Goal: Information Seeking & Learning: Learn about a topic

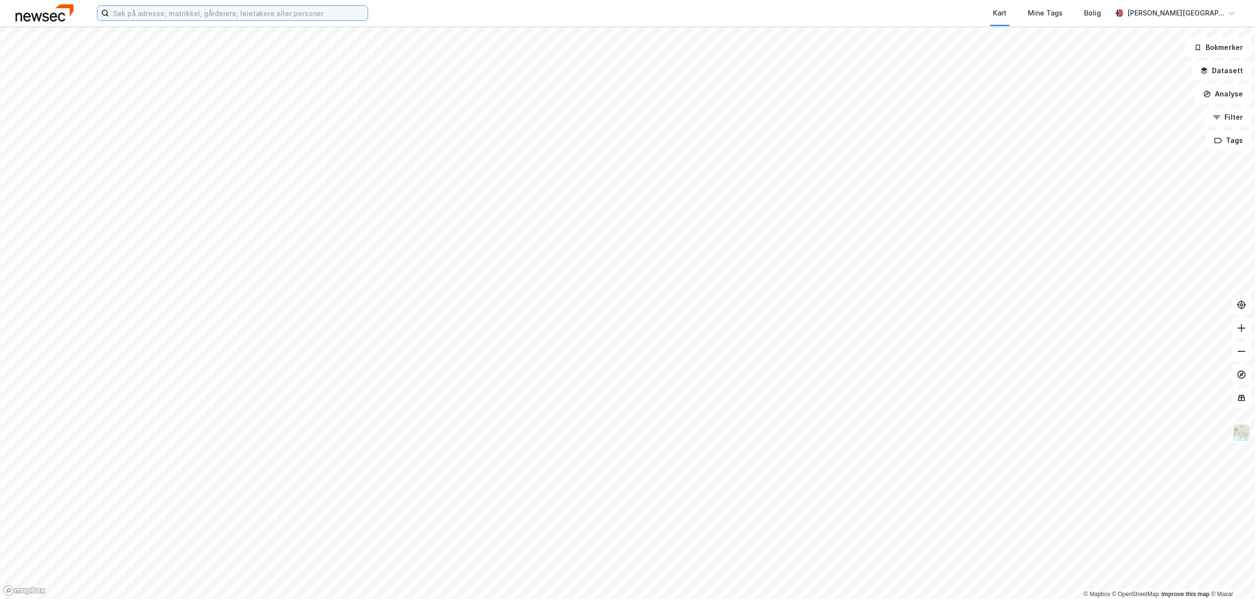
click at [279, 12] on input at bounding box center [238, 13] width 259 height 15
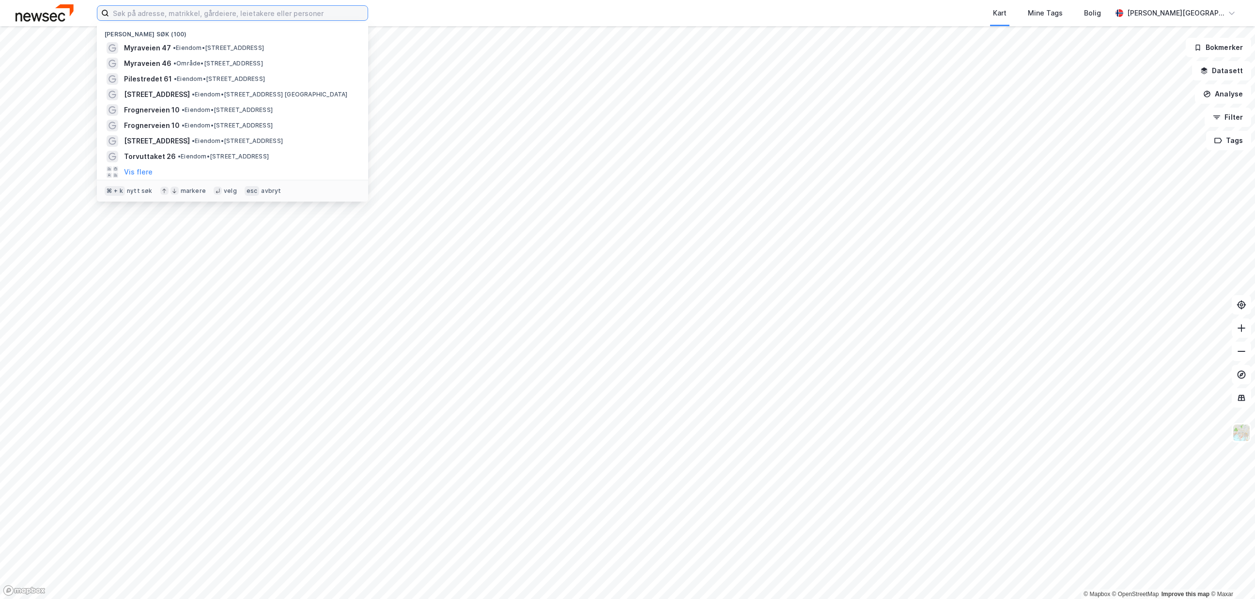
paste input "Erling [STREET_ADDRESS]"
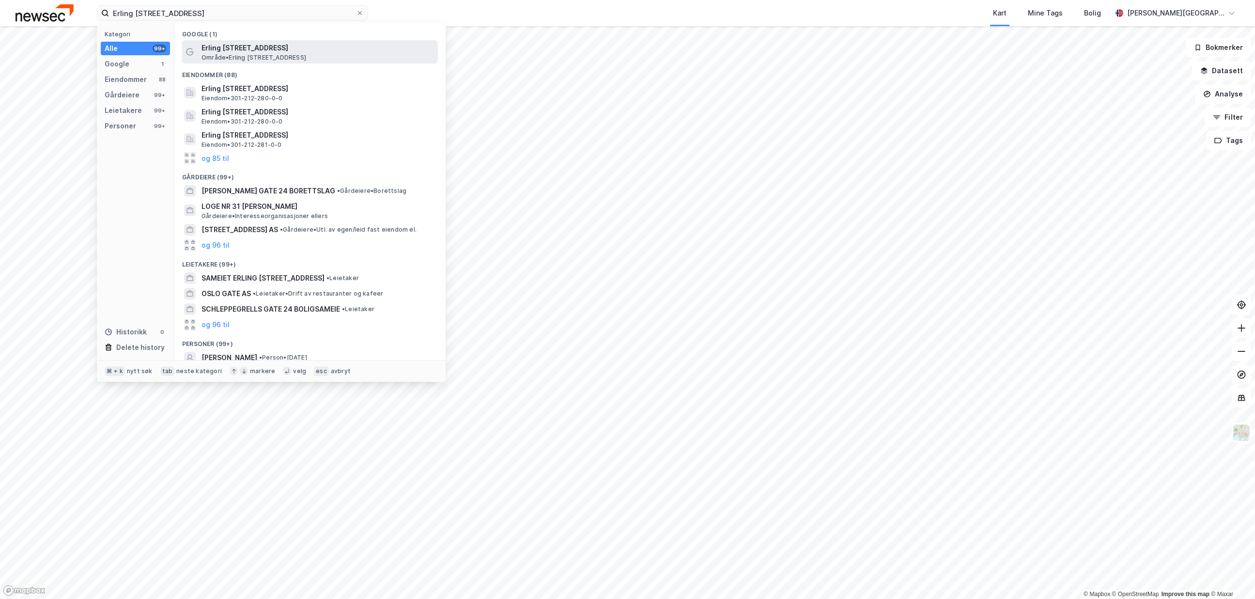
click at [268, 46] on span "Erling [STREET_ADDRESS]" at bounding box center [317, 48] width 232 height 12
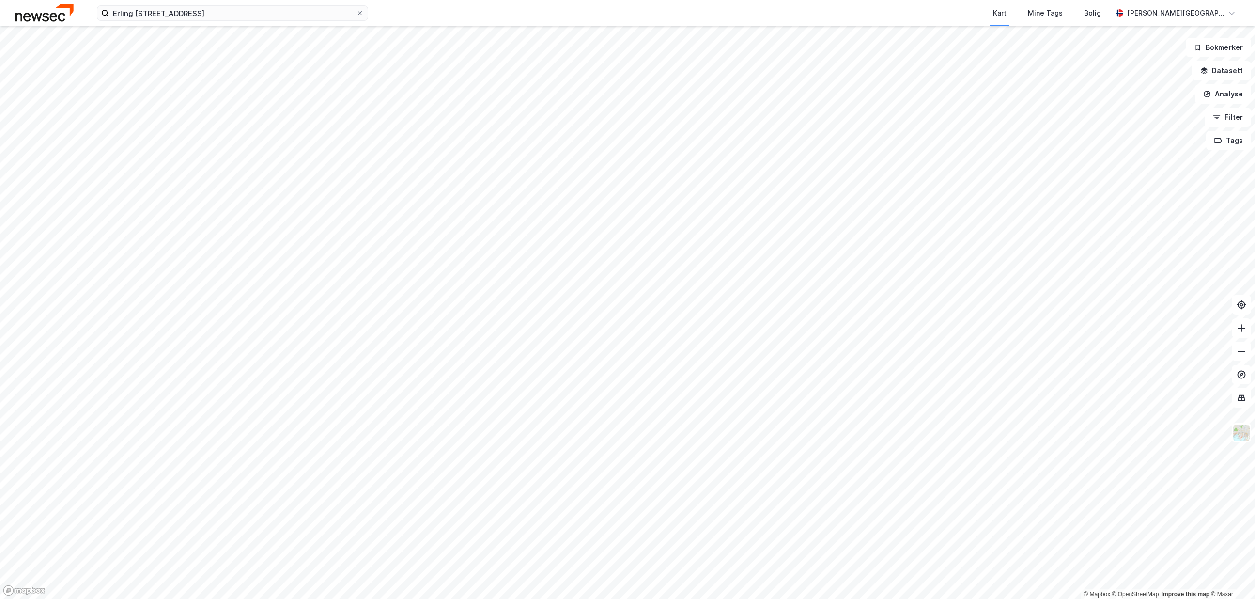
click at [254, 24] on div "Erling [STREET_ADDRESS] Kart Mine Tags [PERSON_NAME][GEOGRAPHIC_DATA]" at bounding box center [627, 13] width 1255 height 26
click at [260, 13] on input "Erling [STREET_ADDRESS]" at bounding box center [232, 13] width 247 height 15
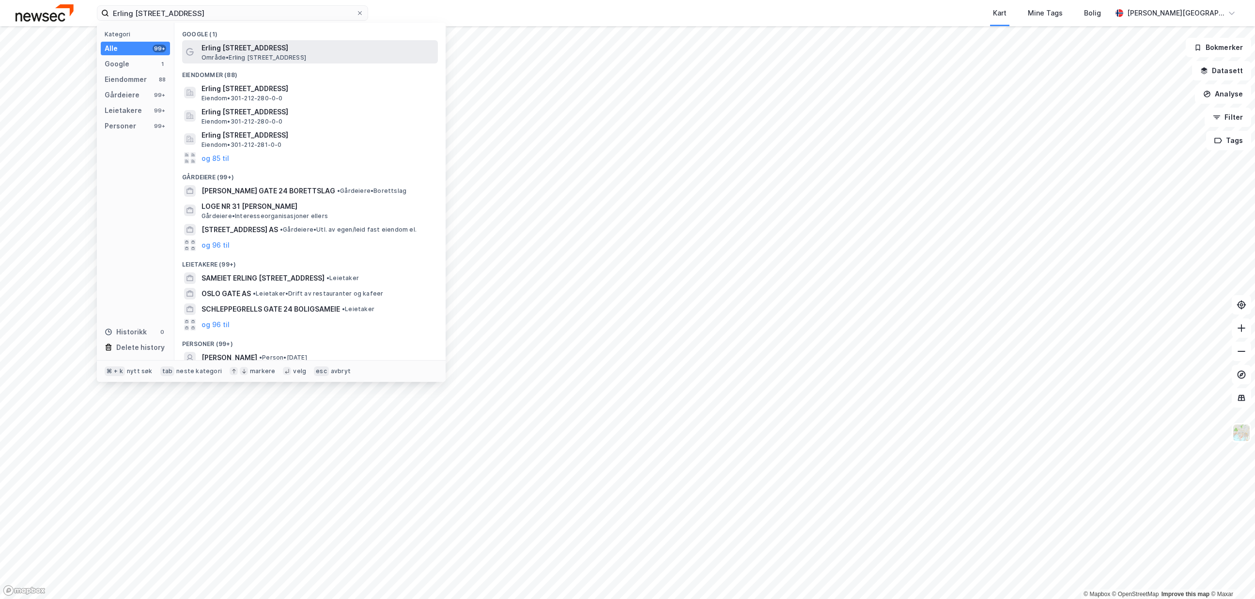
click at [261, 47] on span "Erling [STREET_ADDRESS]" at bounding box center [317, 48] width 232 height 12
click at [255, 18] on input "Erling [STREET_ADDRESS]" at bounding box center [232, 13] width 247 height 15
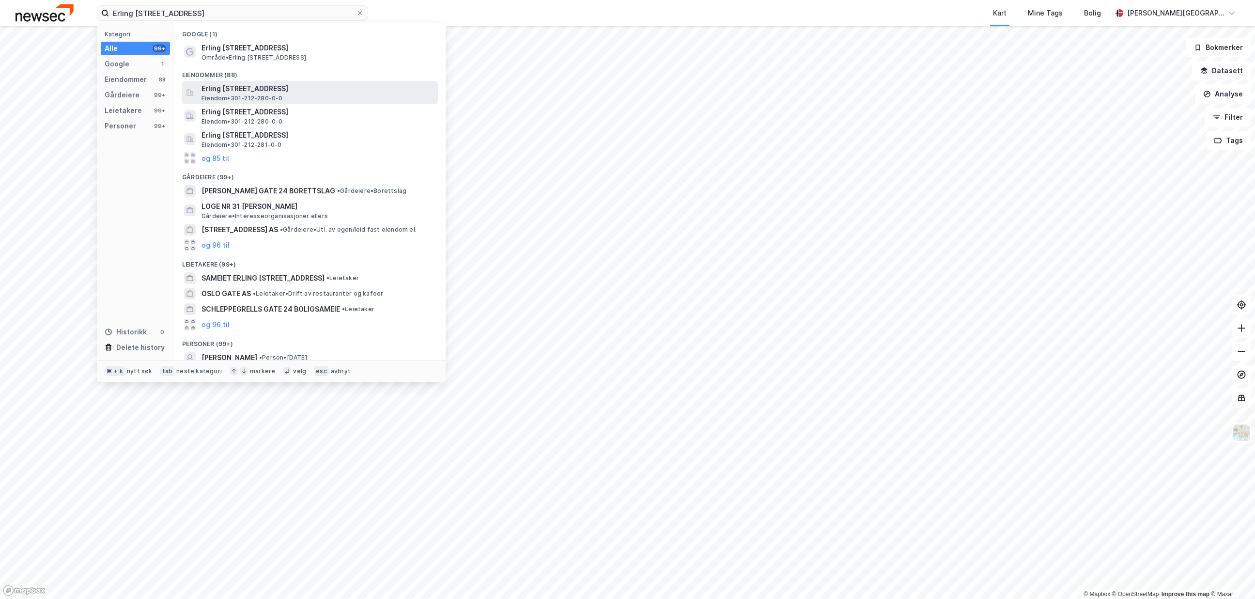
click at [244, 83] on span "Erling [STREET_ADDRESS]" at bounding box center [317, 89] width 232 height 12
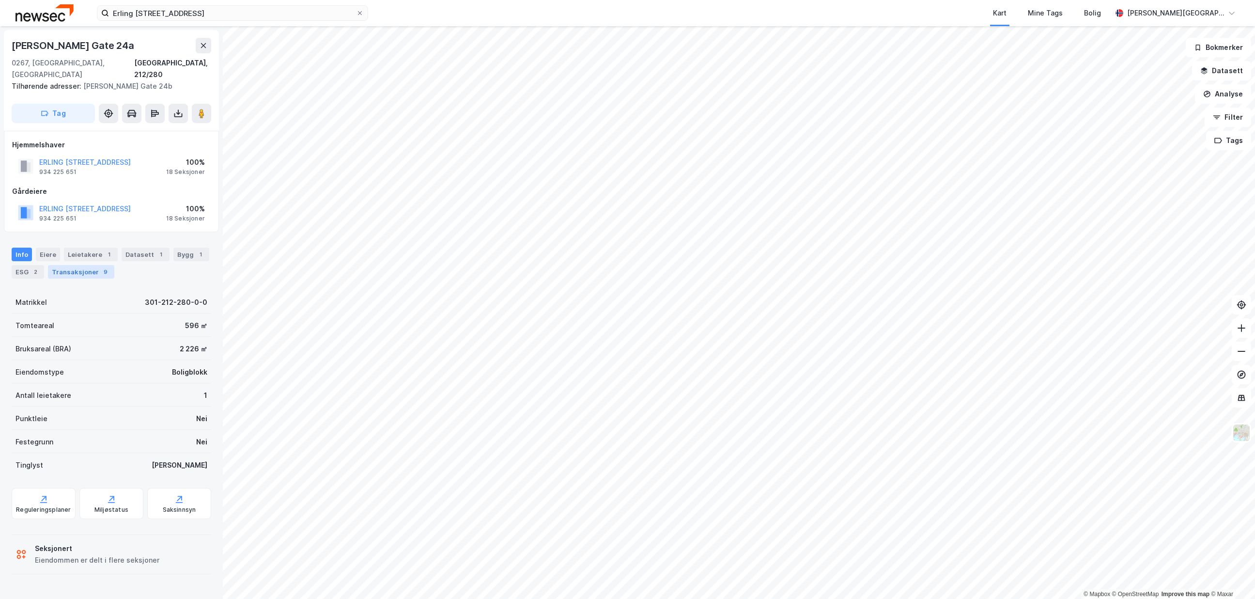
click at [74, 265] on div "Transaksjoner 9" at bounding box center [81, 272] width 66 height 14
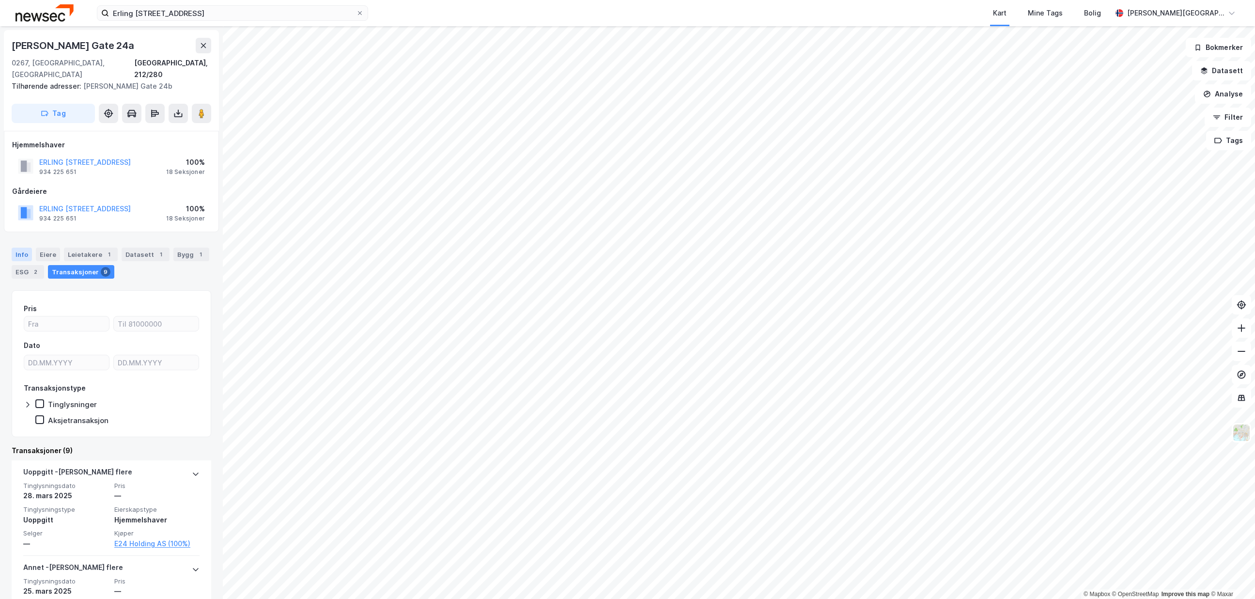
click at [17, 247] on div "Info" at bounding box center [22, 254] width 20 height 14
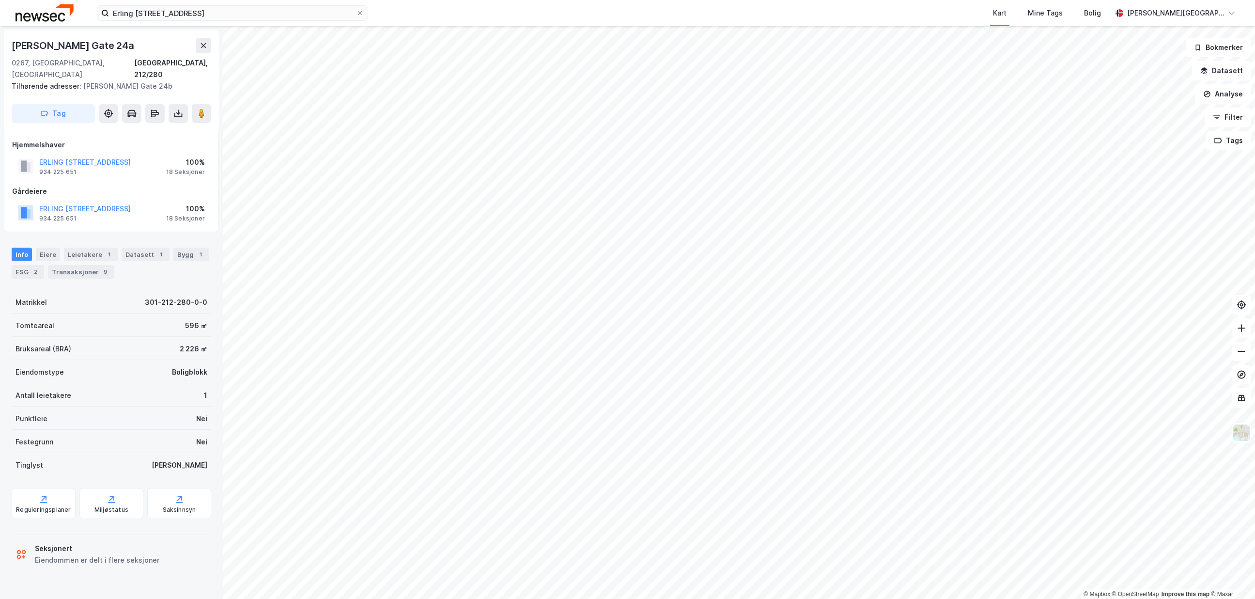
click at [60, 247] on div "Info [PERSON_NAME] 1 Datasett 1 Bygg 1 ESG 2 Transaksjoner 9" at bounding box center [112, 262] width 200 height 31
click at [48, 247] on div "Eiere" at bounding box center [48, 254] width 24 height 14
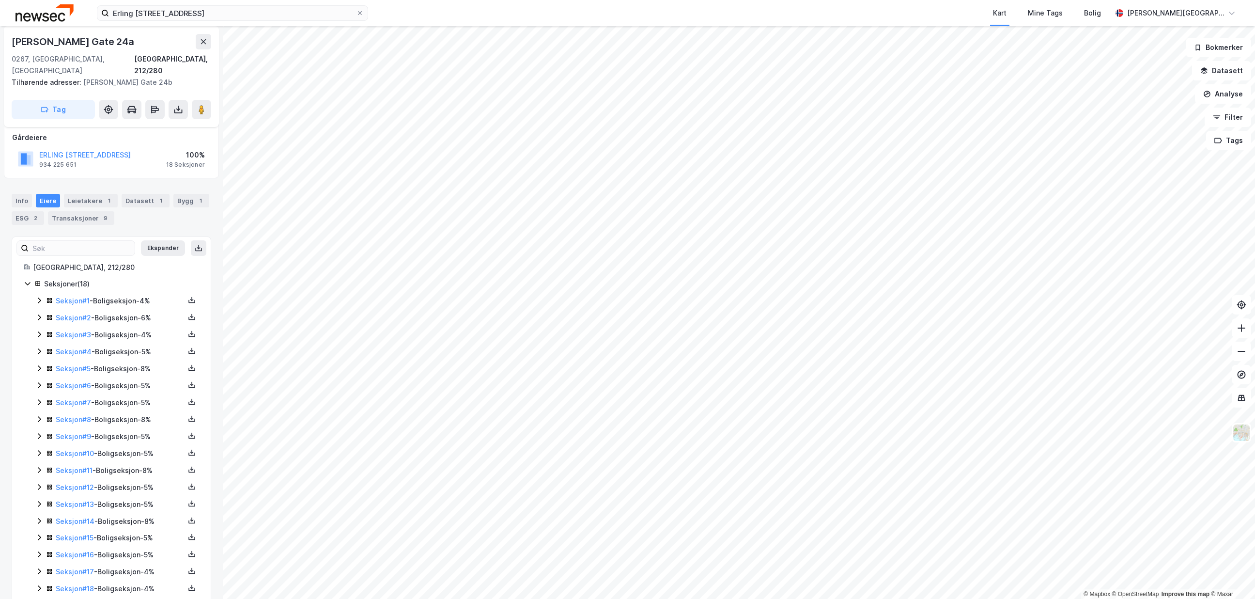
scroll to position [62, 0]
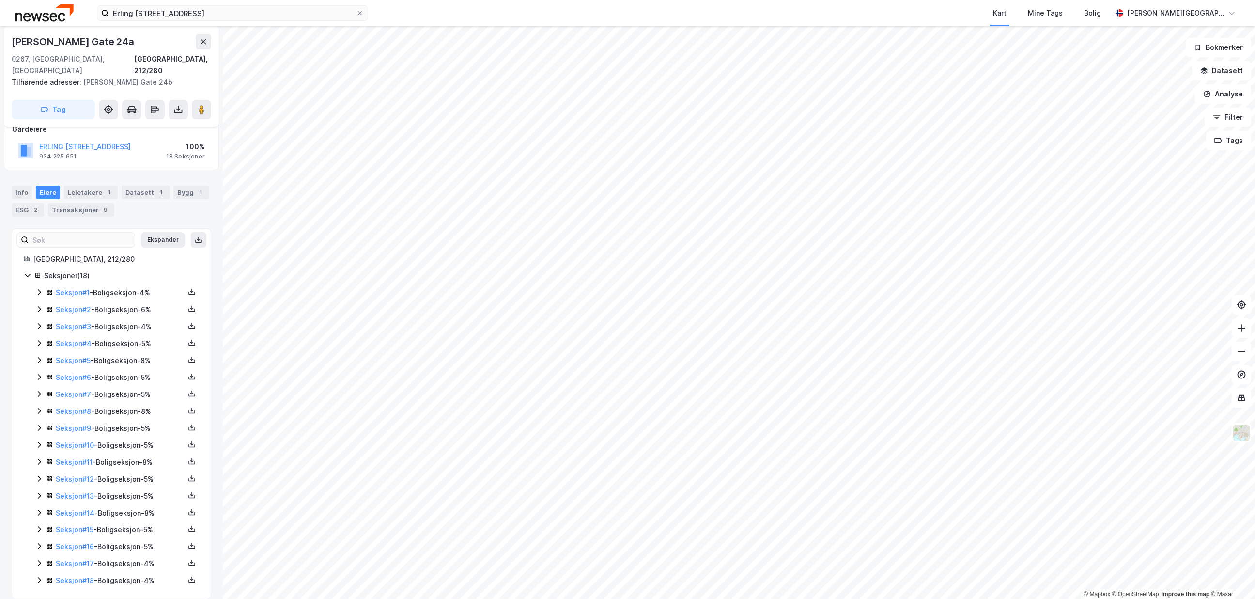
click at [43, 322] on div "Seksjon # 1 - Boligseksjon - 4% Seksjon # 2 - Boligseksjon - 6% Seksjon # 3 - B…" at bounding box center [117, 437] width 164 height 300
click at [40, 323] on icon at bounding box center [39, 326] width 3 height 6
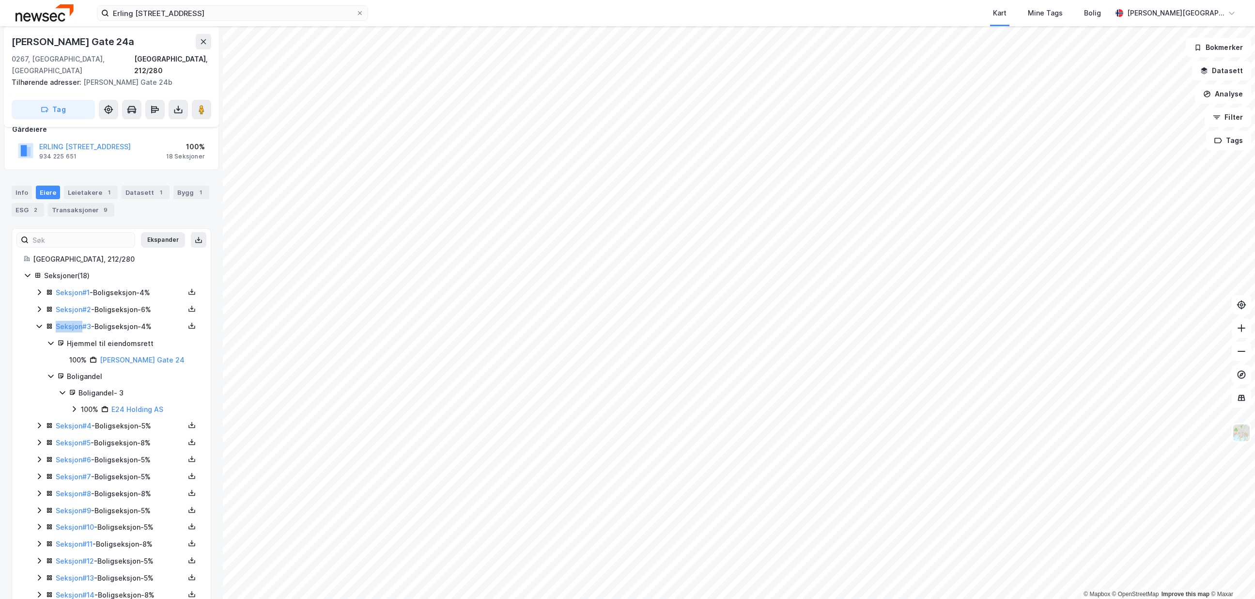
click at [40, 324] on icon at bounding box center [38, 325] width 5 height 3
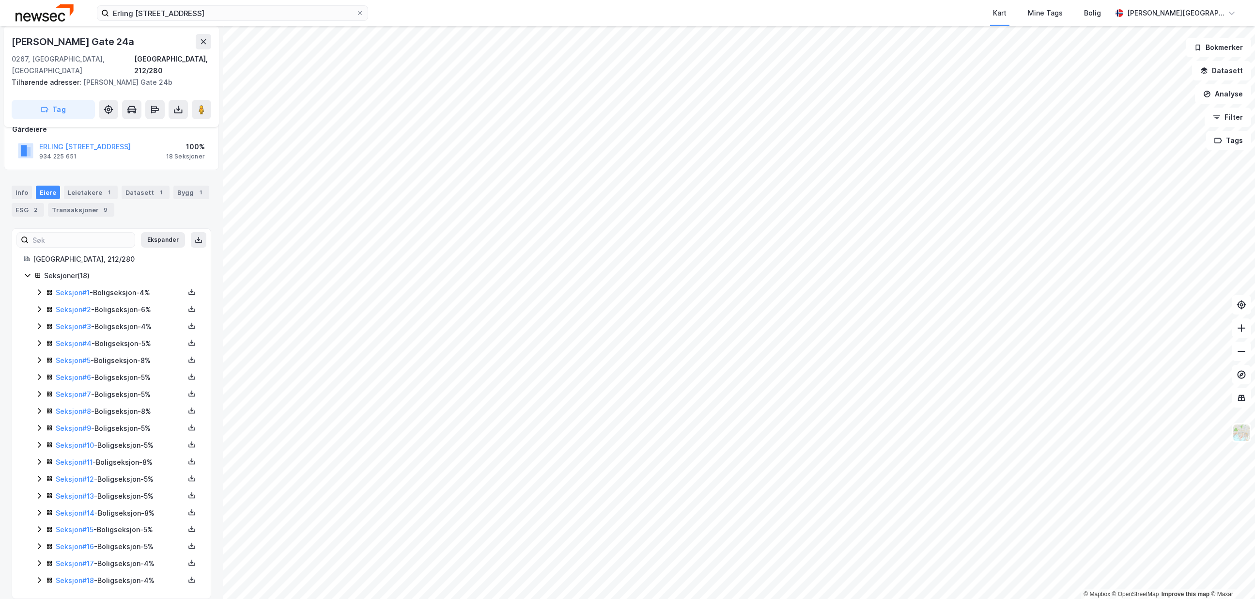
click at [35, 339] on icon at bounding box center [39, 343] width 8 height 8
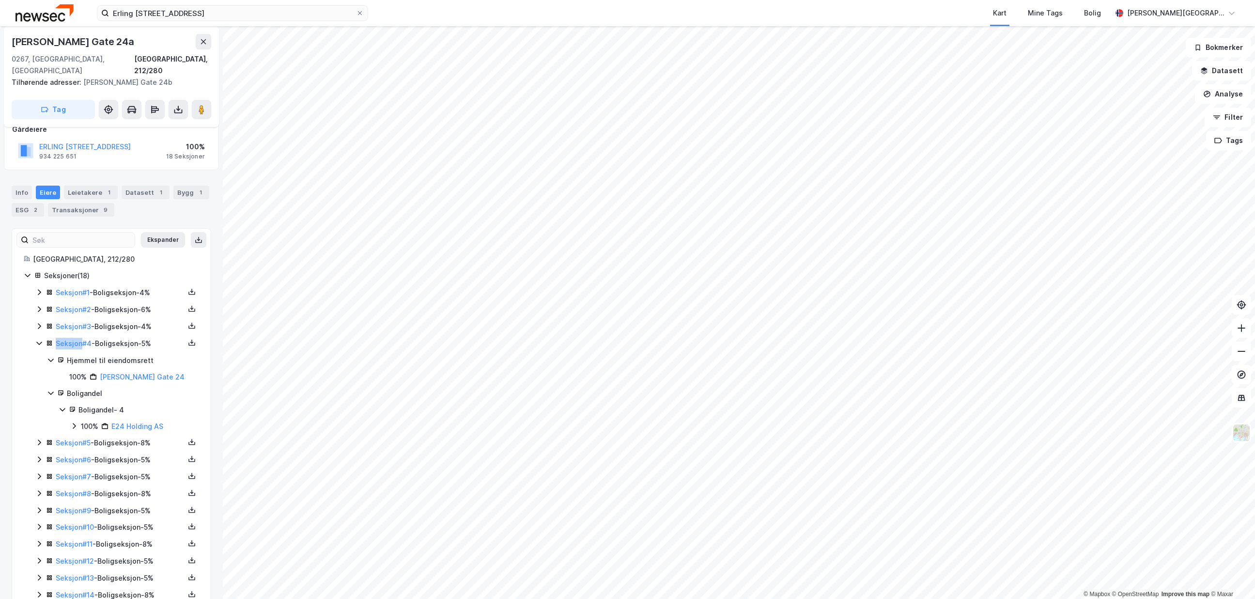
click at [35, 339] on icon at bounding box center [39, 343] width 8 height 8
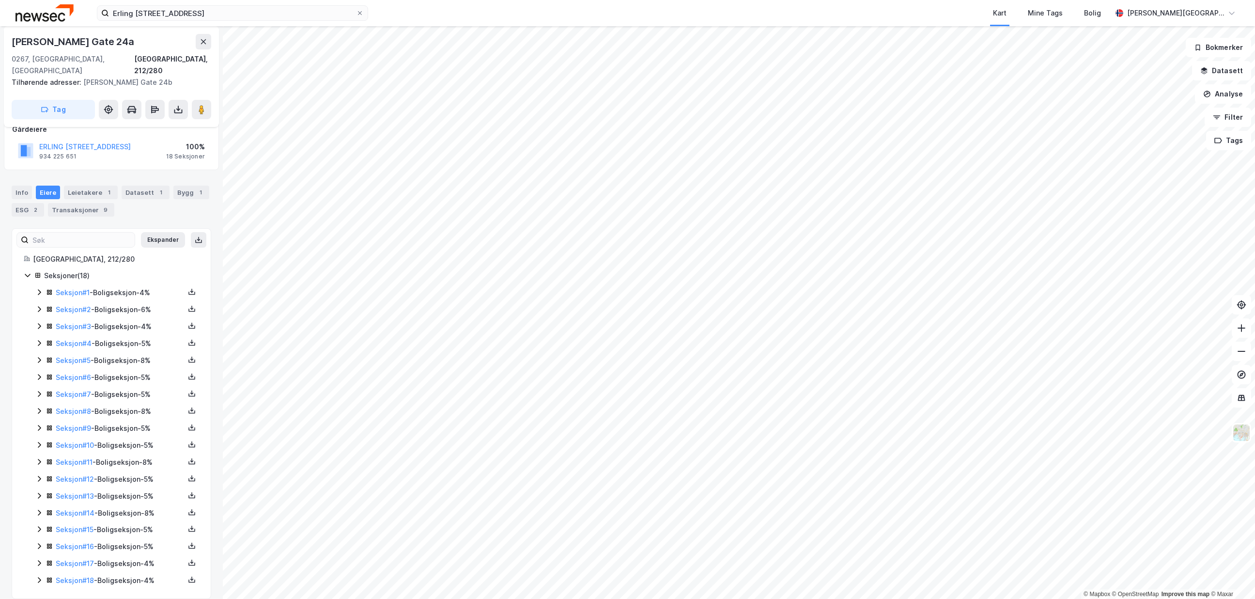
click at [38, 290] on div "Seksjon # 1 - Boligseksjon - 4% Seksjon # 2 - Boligseksjon - 6% Seksjon # 3 - B…" at bounding box center [117, 437] width 164 height 300
click at [39, 307] on icon at bounding box center [39, 310] width 3 height 6
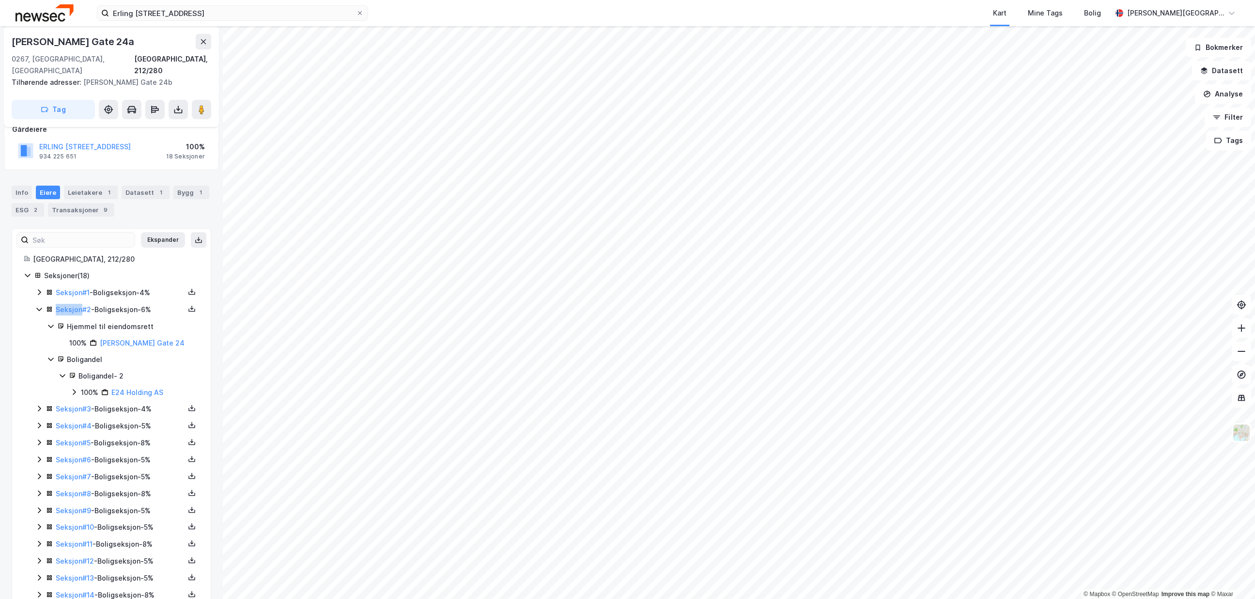
click at [39, 305] on icon at bounding box center [39, 309] width 8 height 8
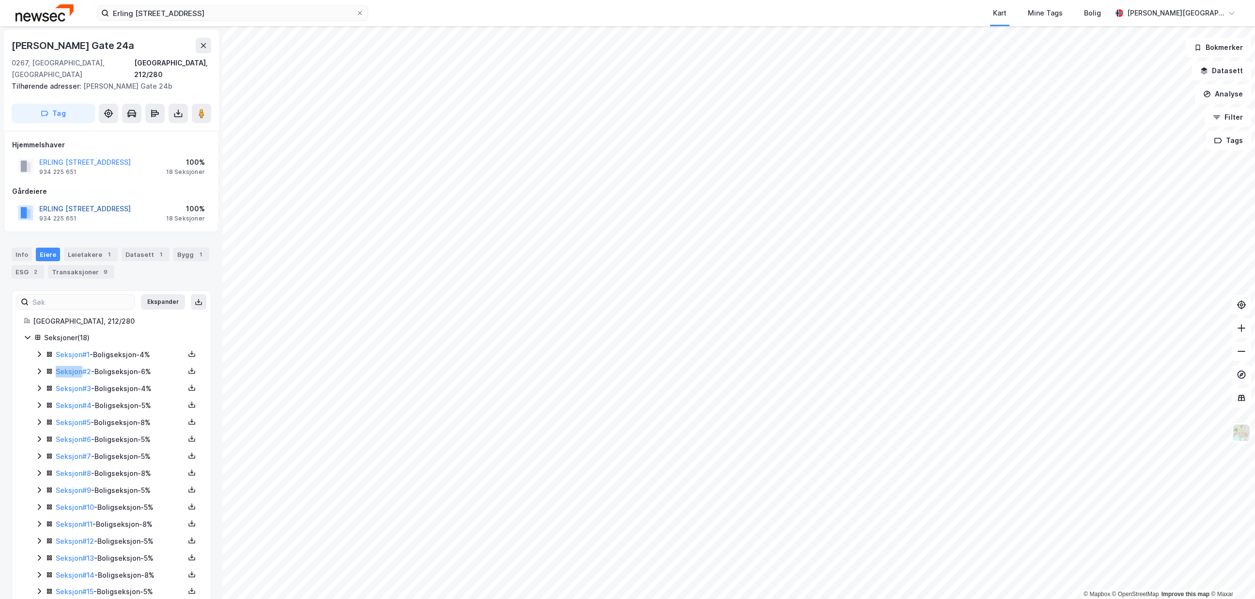
click at [0, 0] on button "ERLING [STREET_ADDRESS]" at bounding box center [0, 0] width 0 height 0
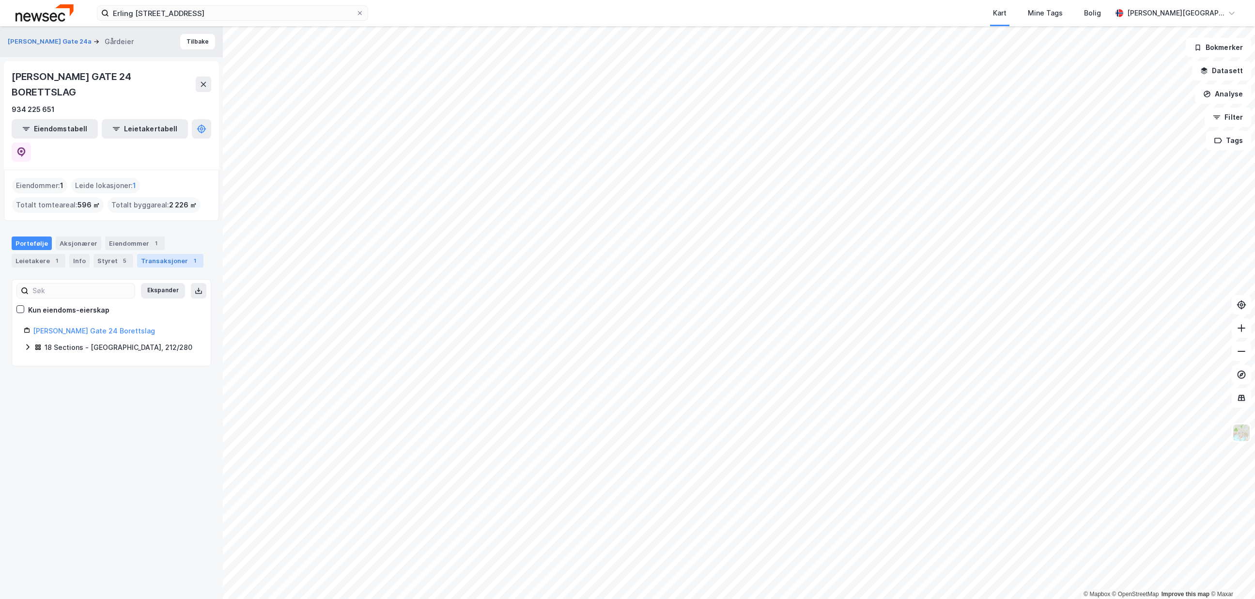
click at [150, 254] on div "Transaksjoner 1" at bounding box center [170, 261] width 66 height 14
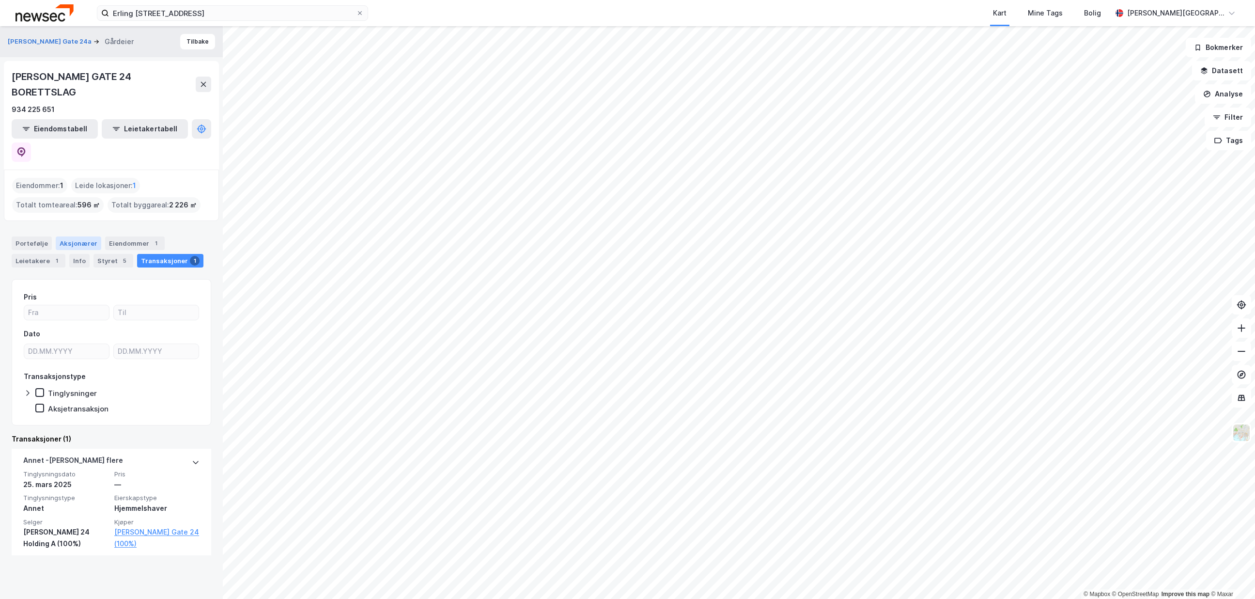
click at [80, 236] on div "Aksjonærer" at bounding box center [79, 243] width 46 height 14
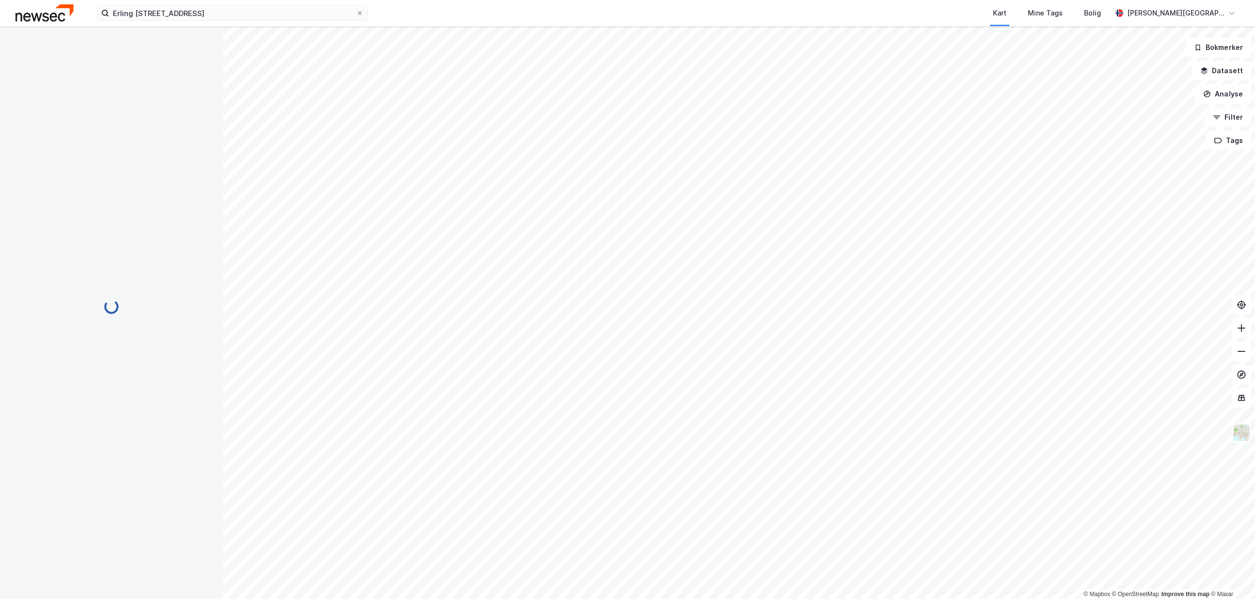
scroll to position [0, 0]
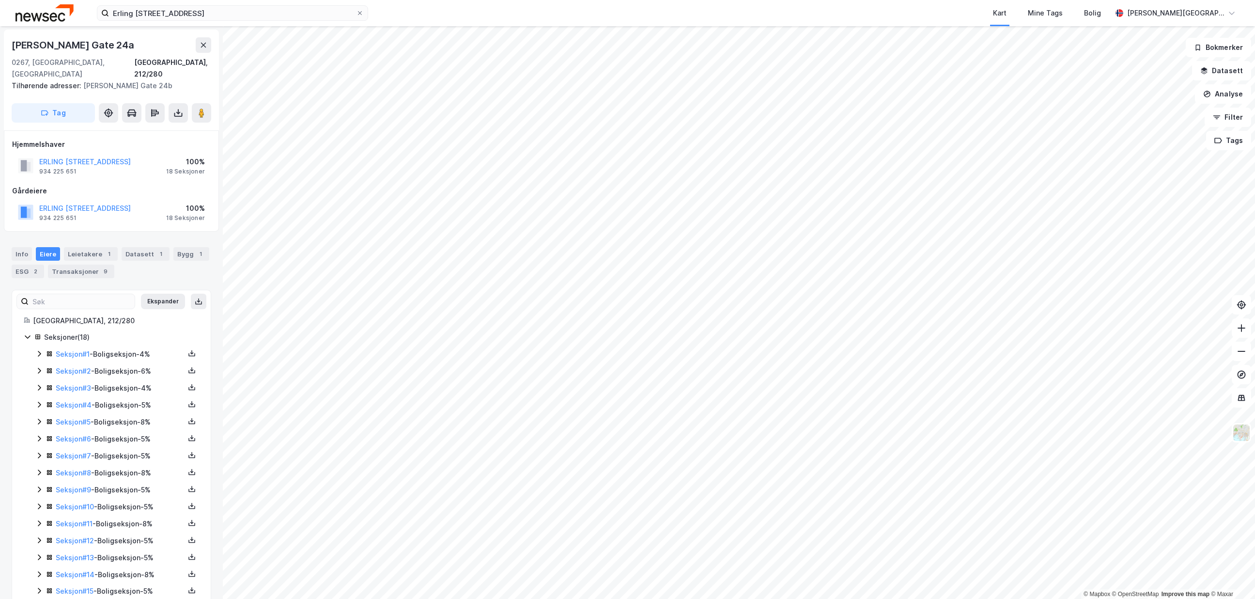
click at [68, 271] on div "Info Eiere Leietakere 1 Datasett 1 Bygg 1 ESG 2 Transaksjoner 9 Ekspander [GEOG…" at bounding box center [112, 447] width 200 height 425
click at [68, 267] on div "Info [PERSON_NAME] 1 Datasett 1 Bygg 1 ESG 2 Transaksjoner 9" at bounding box center [111, 258] width 223 height 46
click at [71, 264] on div "Transaksjoner 9" at bounding box center [81, 271] width 66 height 14
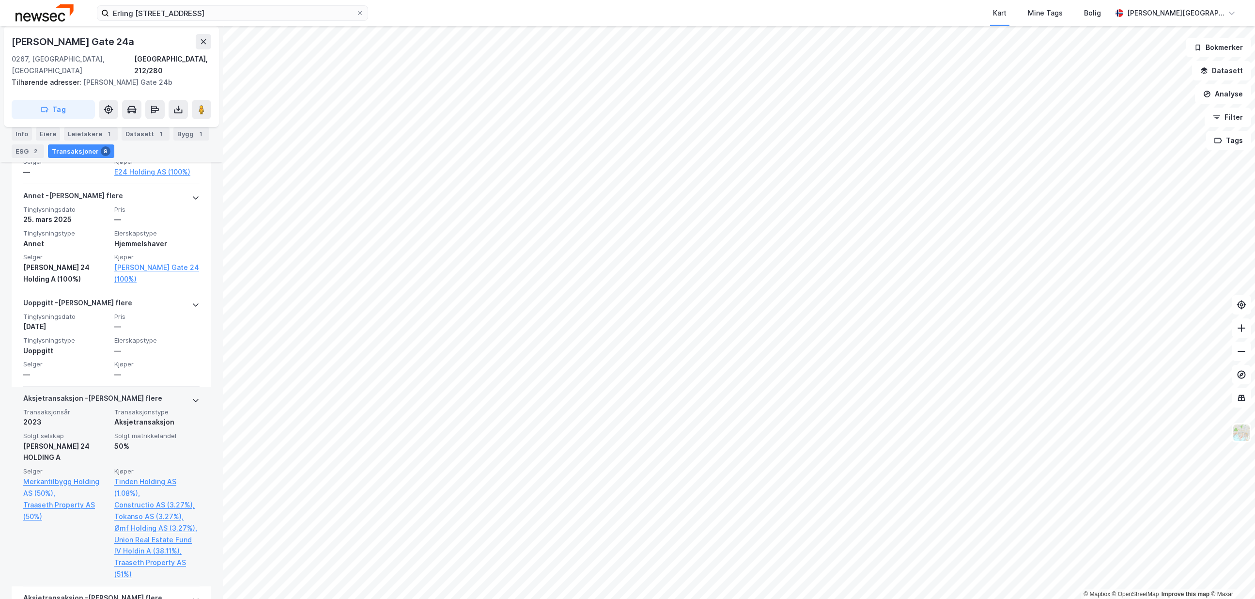
scroll to position [369, 0]
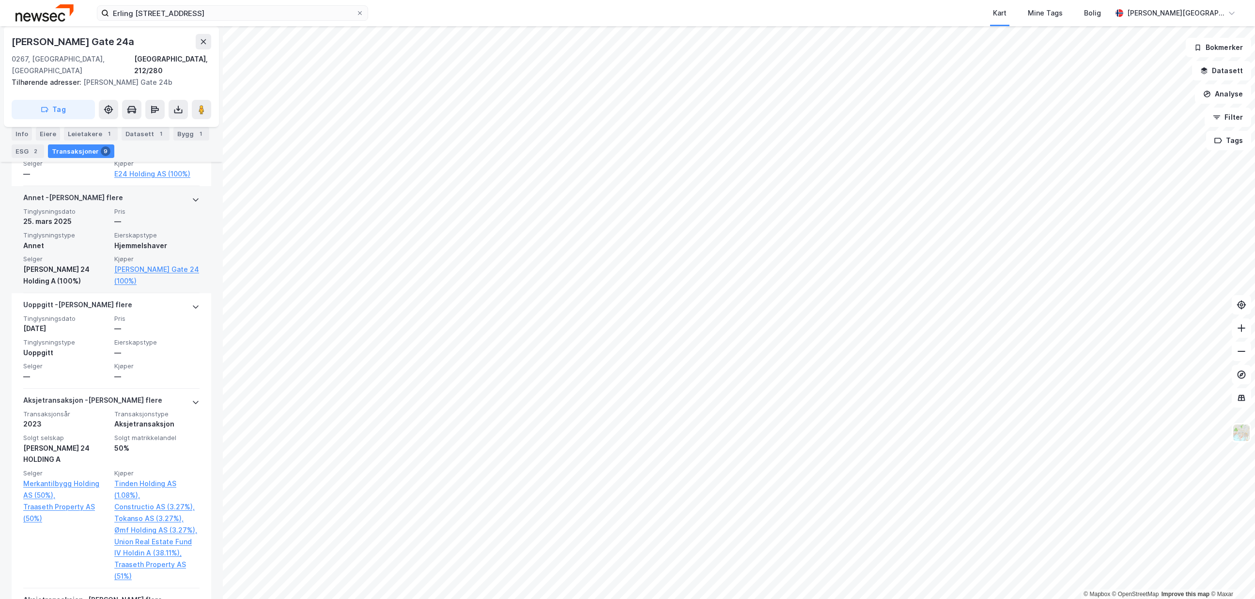
click at [72, 271] on div "[PERSON_NAME] 24 Holding A (100%)" at bounding box center [65, 274] width 85 height 23
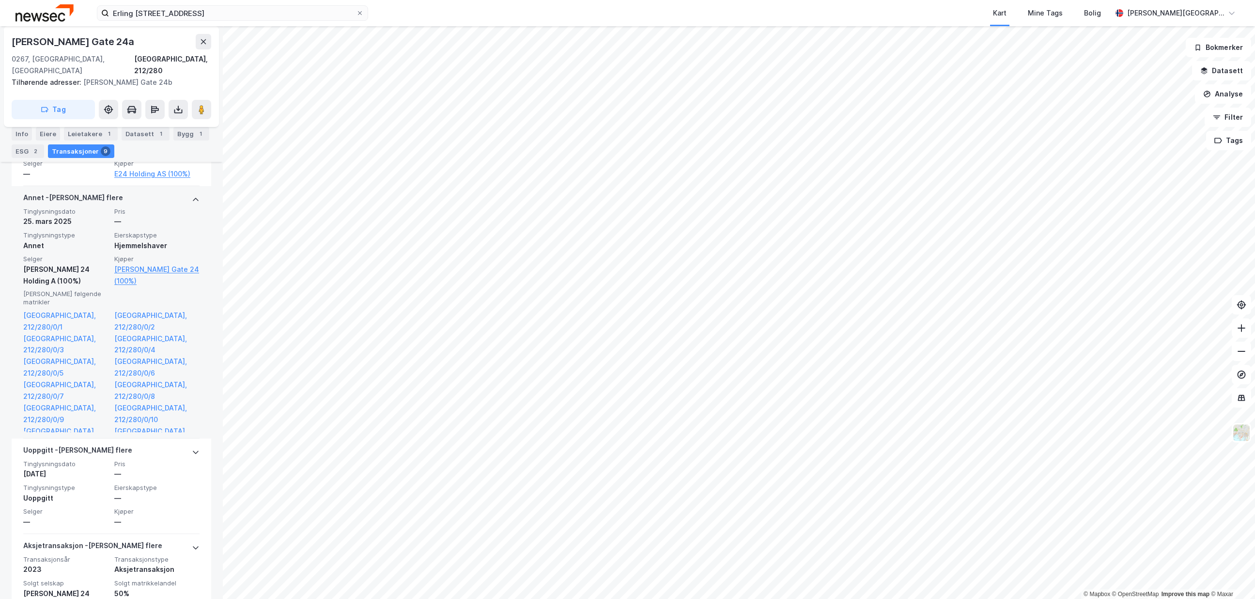
click at [72, 271] on div "[PERSON_NAME] 24 Holding A (100%)" at bounding box center [65, 274] width 85 height 23
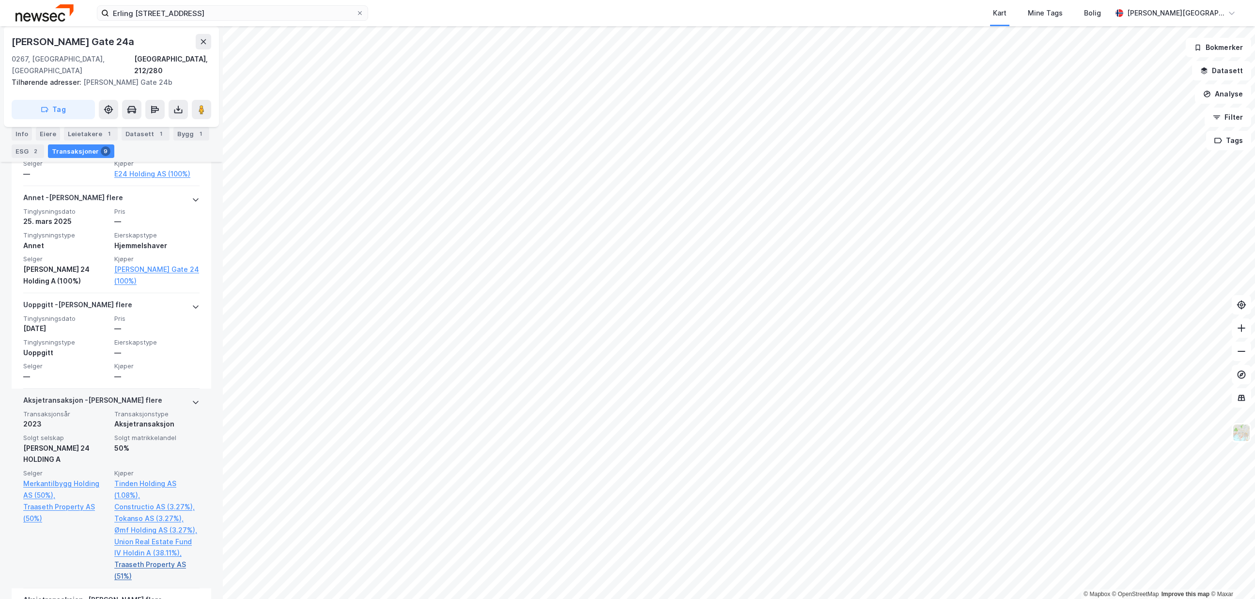
click at [144, 565] on link "Traaseth Property AS (51%)" at bounding box center [156, 569] width 85 height 23
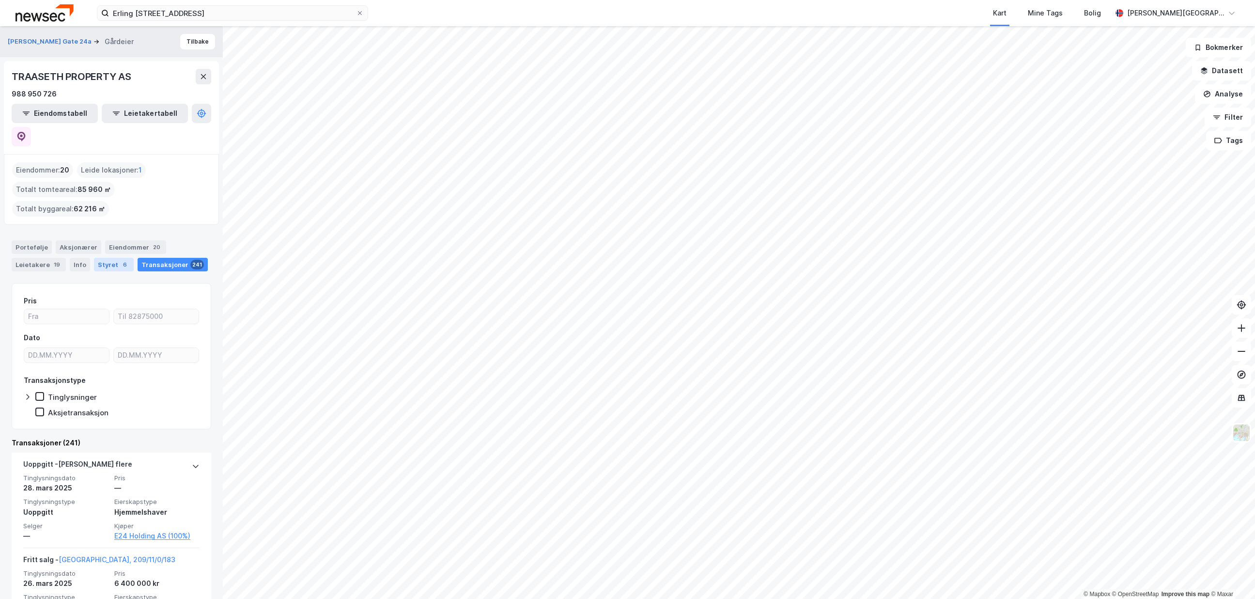
click at [105, 258] on div "Styret 6" at bounding box center [114, 265] width 40 height 14
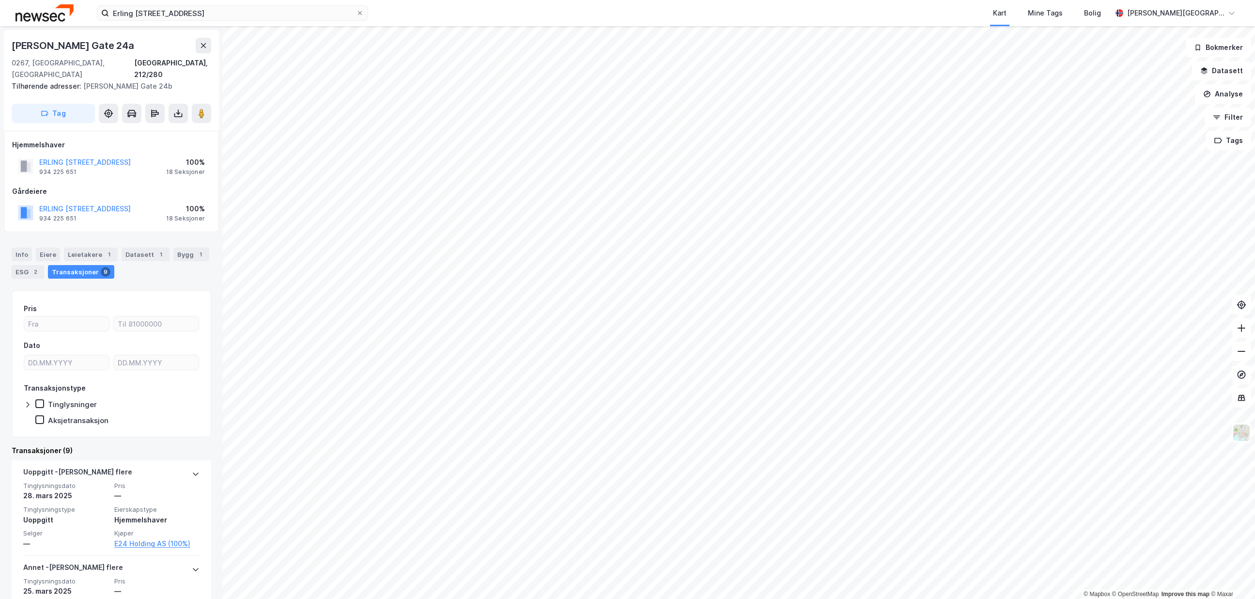
click at [114, 44] on div "[PERSON_NAME] Gate 24a" at bounding box center [74, 45] width 124 height 15
click at [189, 16] on input "Erling [STREET_ADDRESS]" at bounding box center [232, 13] width 247 height 15
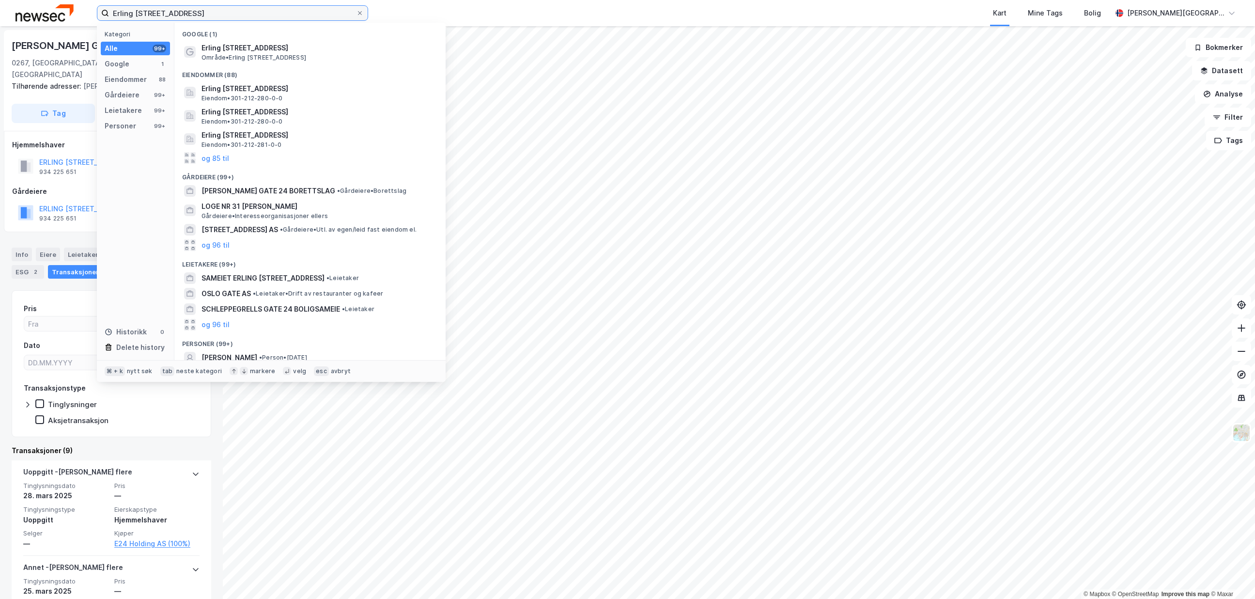
click at [189, 16] on input "Erling [STREET_ADDRESS]" at bounding box center [232, 13] width 247 height 15
paste input "[STREET_ADDRESS]"
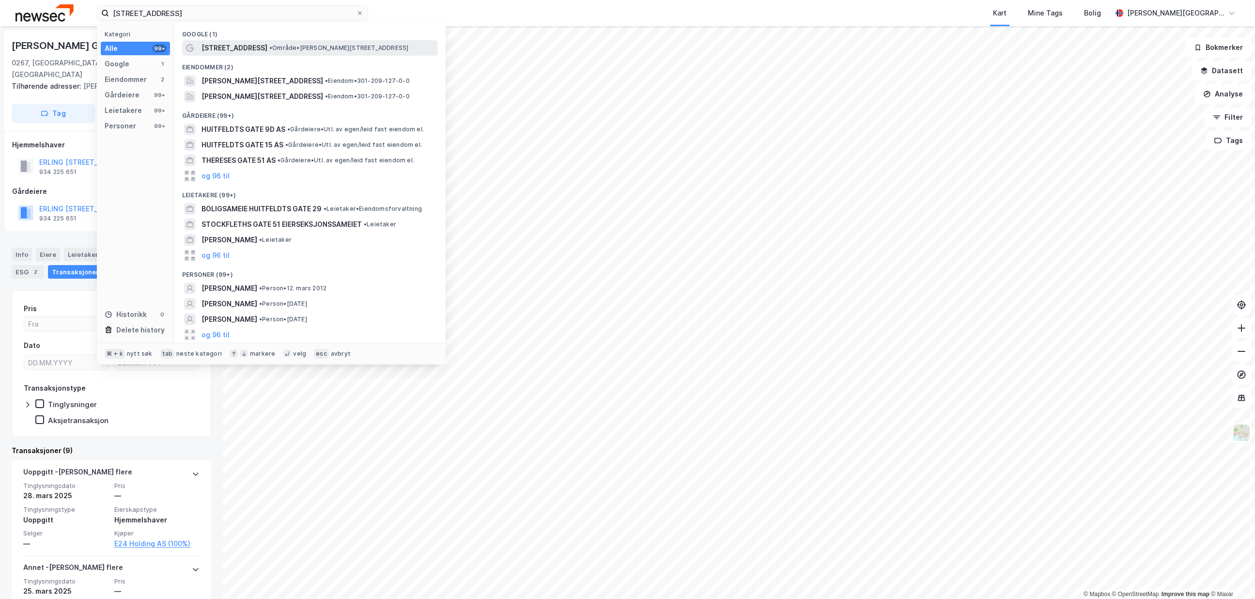
click at [226, 45] on span "[STREET_ADDRESS]" at bounding box center [234, 48] width 66 height 12
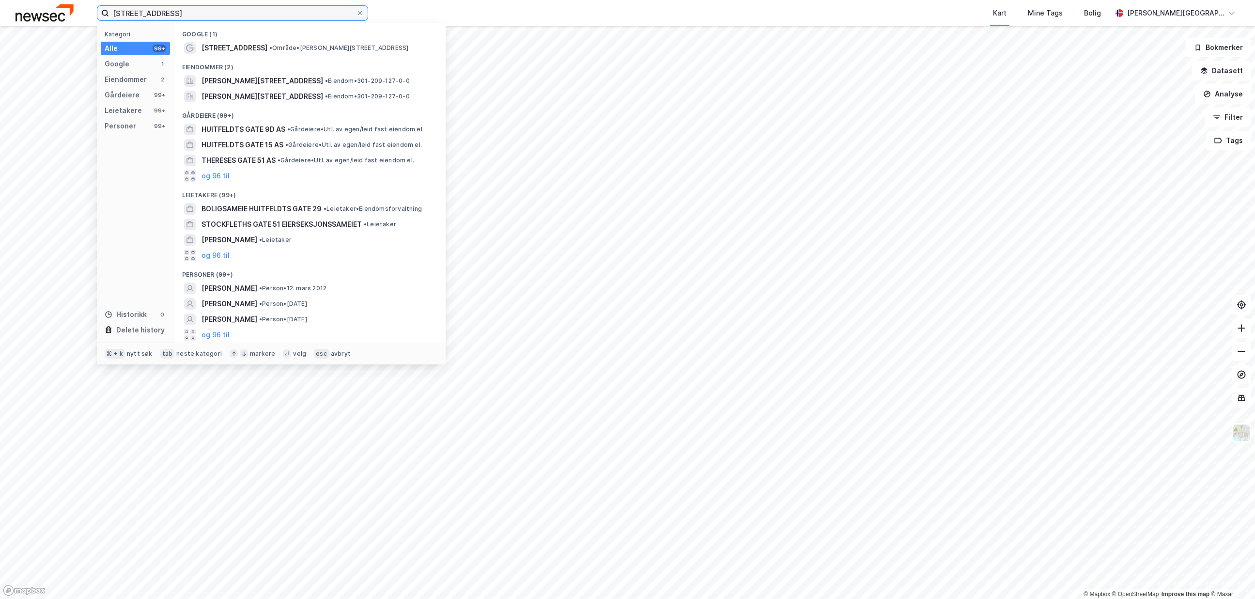
click at [212, 10] on input "[STREET_ADDRESS]" at bounding box center [232, 13] width 247 height 15
click at [241, 75] on span "[PERSON_NAME][STREET_ADDRESS]" at bounding box center [262, 81] width 122 height 12
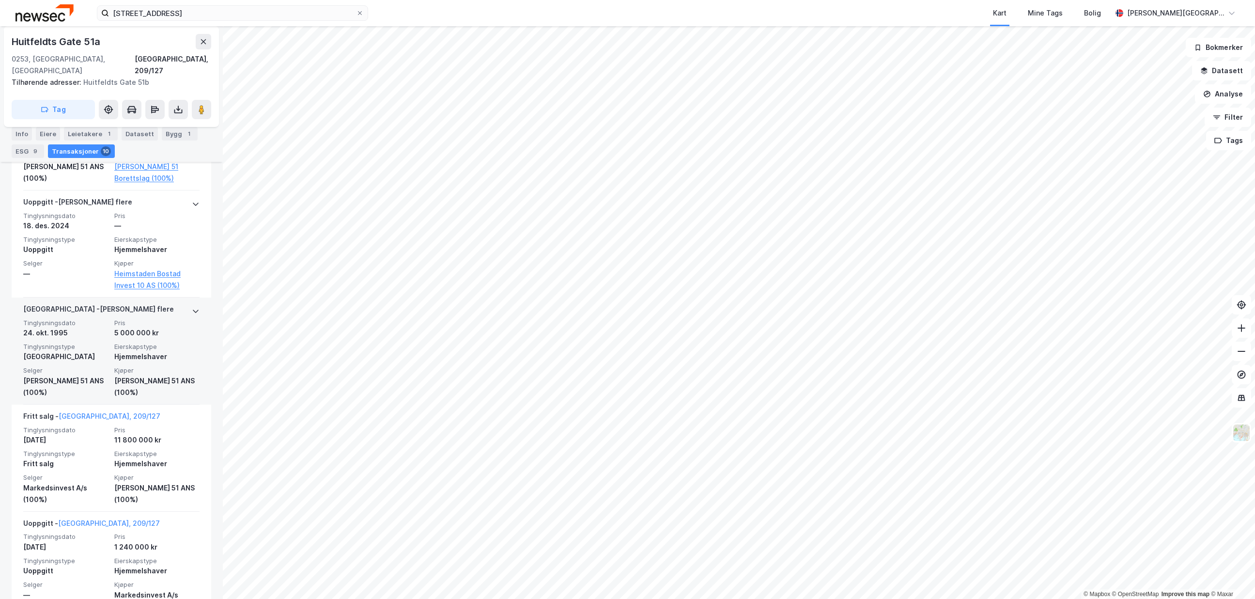
scroll to position [908, 0]
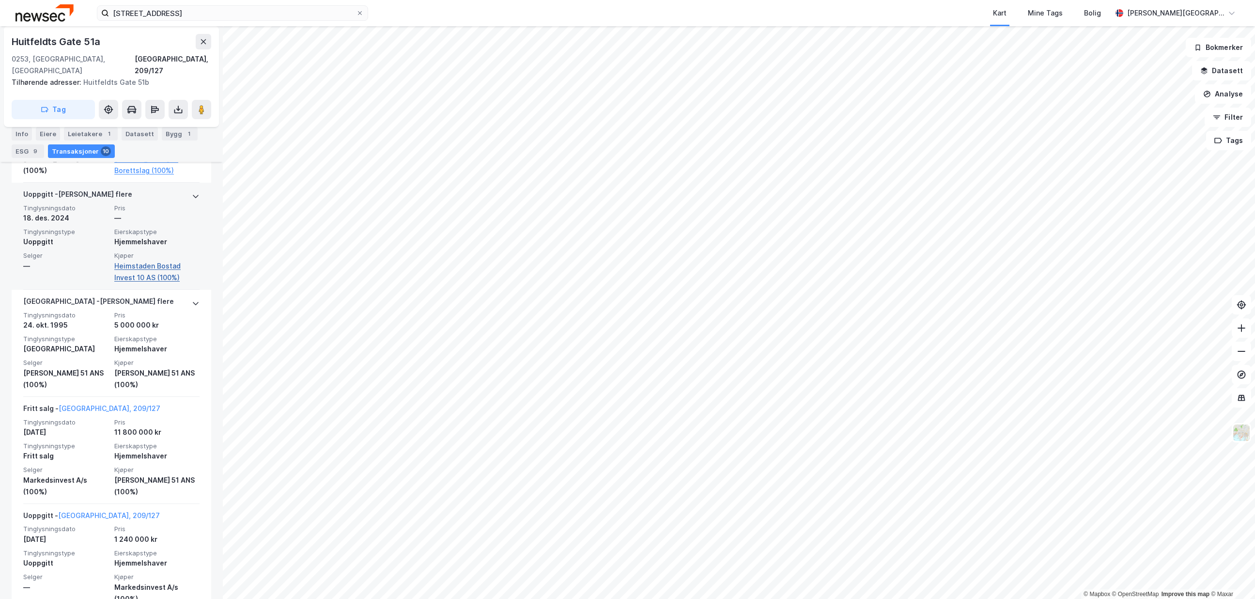
click at [144, 260] on link "Heimstaden Bostad Invest 10 AS (100%)" at bounding box center [156, 271] width 85 height 23
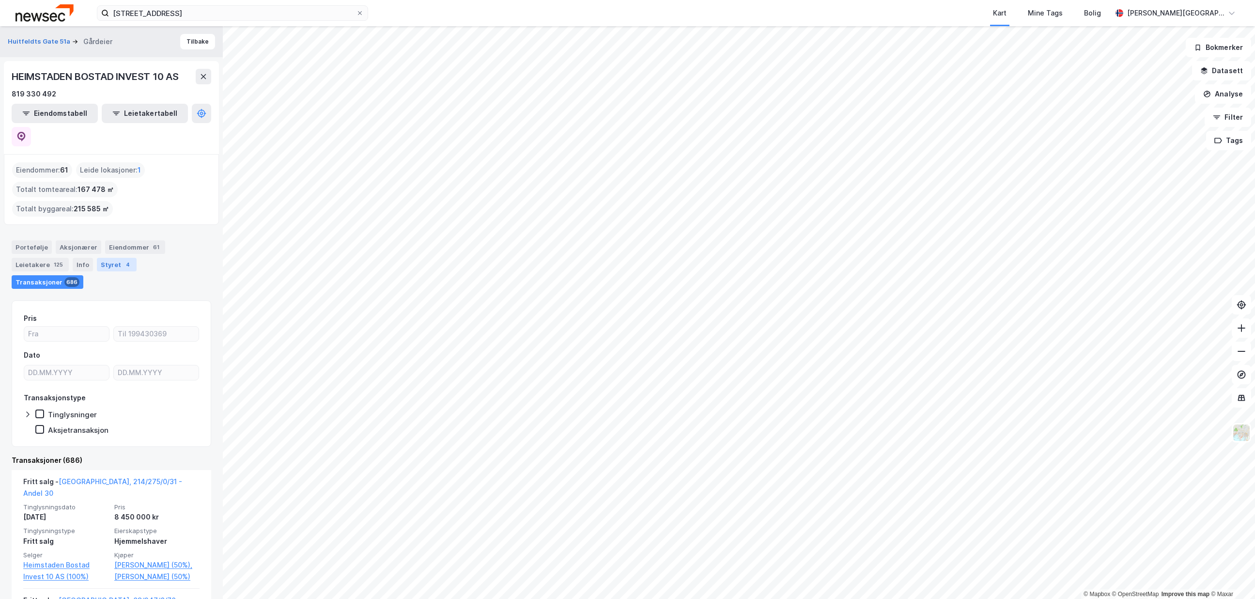
click at [105, 258] on div "Styret 4" at bounding box center [117, 265] width 40 height 14
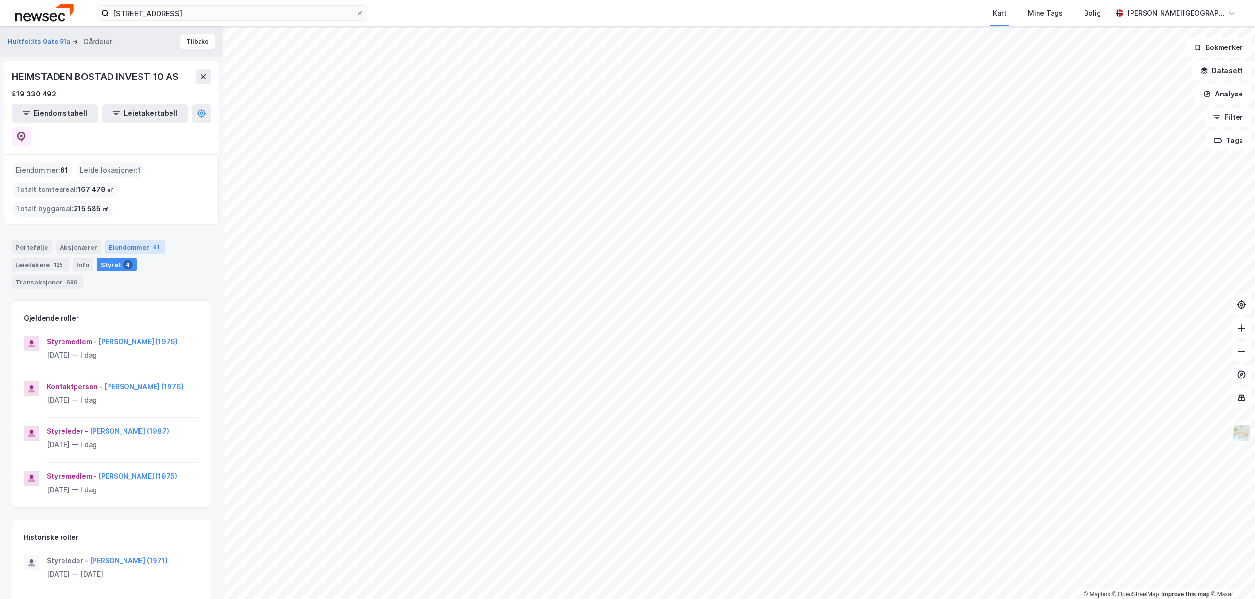
click at [121, 240] on div "Eiendommer 61" at bounding box center [135, 247] width 60 height 14
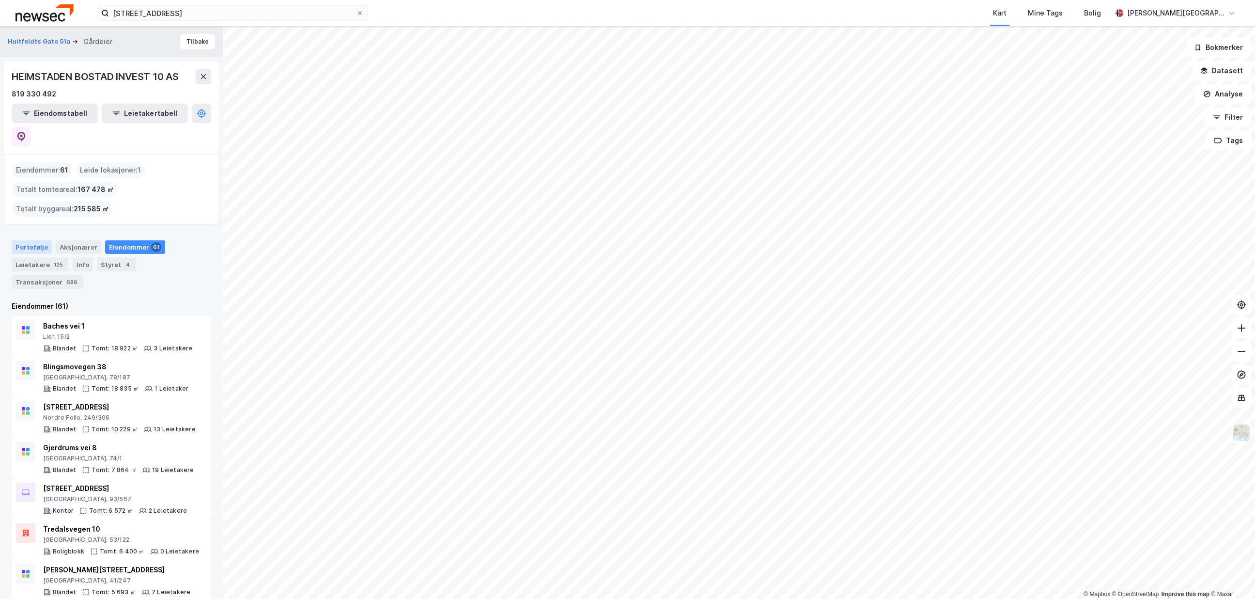
click at [42, 240] on div "Portefølje" at bounding box center [32, 247] width 40 height 14
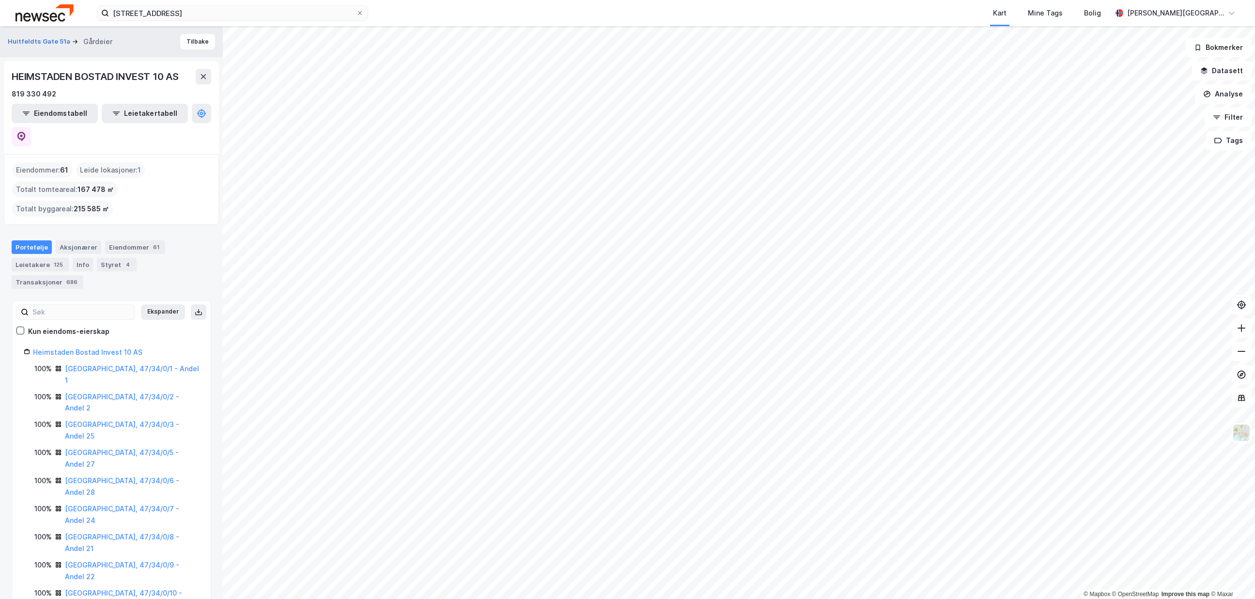
click at [211, 121] on div "Eiendomstabell Leietakertabell" at bounding box center [112, 125] width 200 height 43
click at [26, 132] on icon at bounding box center [21, 137] width 8 height 10
click at [285, 22] on div "[STREET_ADDRESS] Kart Mine Tags [PERSON_NAME][GEOGRAPHIC_DATA]" at bounding box center [627, 13] width 1255 height 26
click at [285, 11] on input "[STREET_ADDRESS]" at bounding box center [232, 13] width 247 height 15
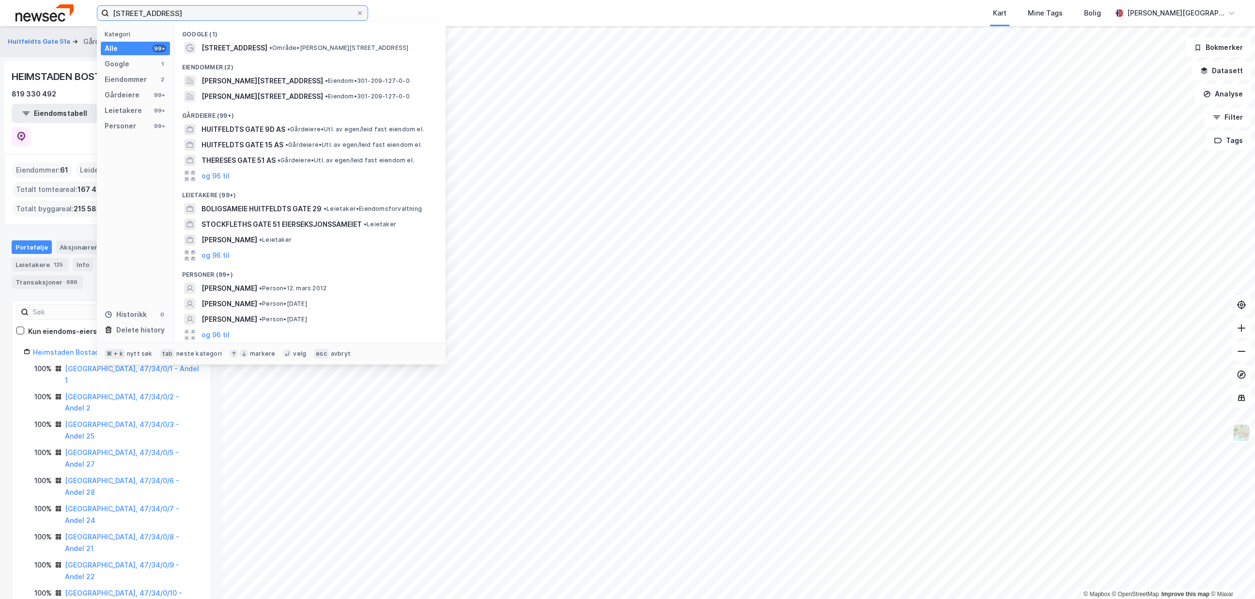
click at [285, 11] on input "[STREET_ADDRESS]" at bounding box center [232, 13] width 247 height 15
paste input "[STREET_ADDRESS]"
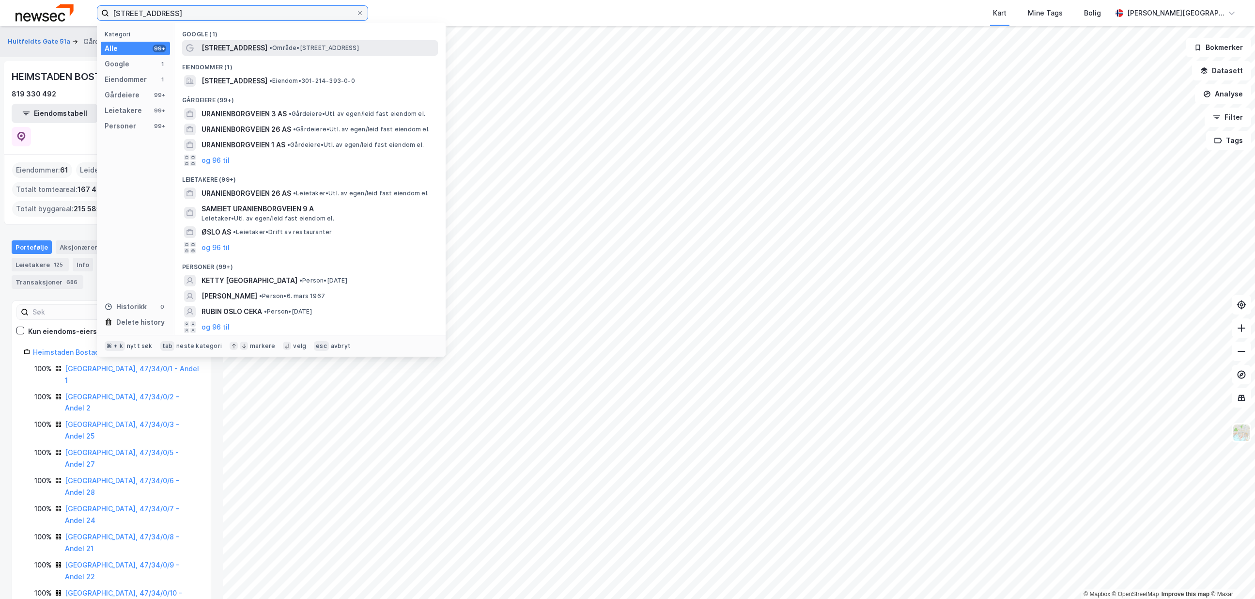
type input "[STREET_ADDRESS]"
click at [267, 48] on span "[STREET_ADDRESS]" at bounding box center [234, 48] width 66 height 12
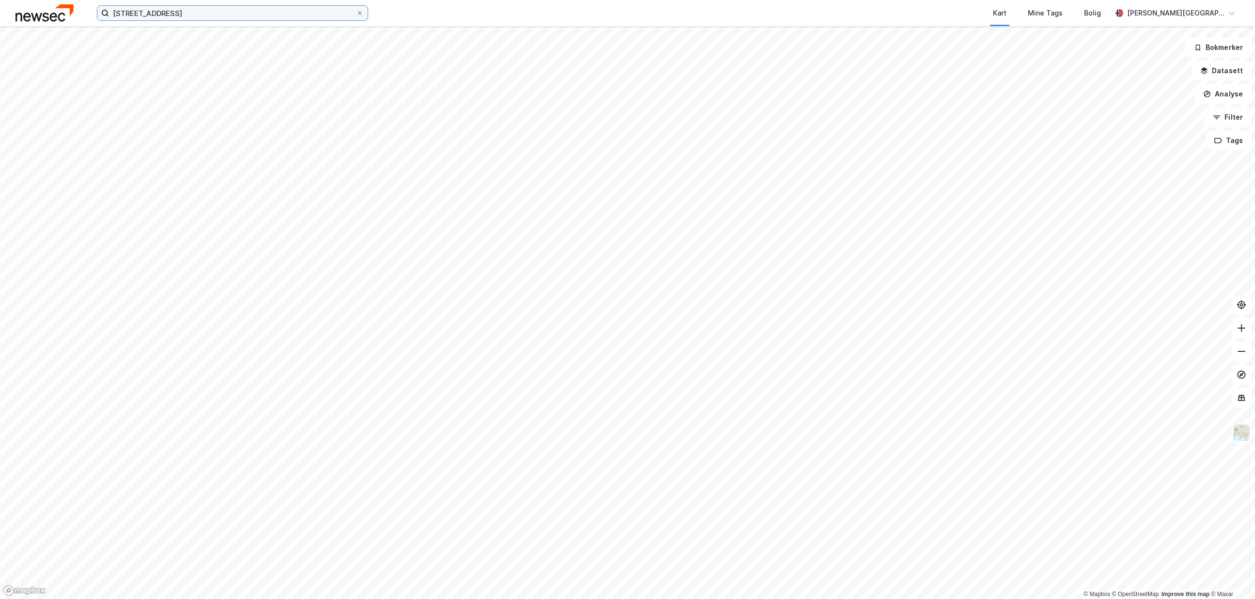
click at [237, 17] on input "[STREET_ADDRESS]" at bounding box center [232, 13] width 247 height 15
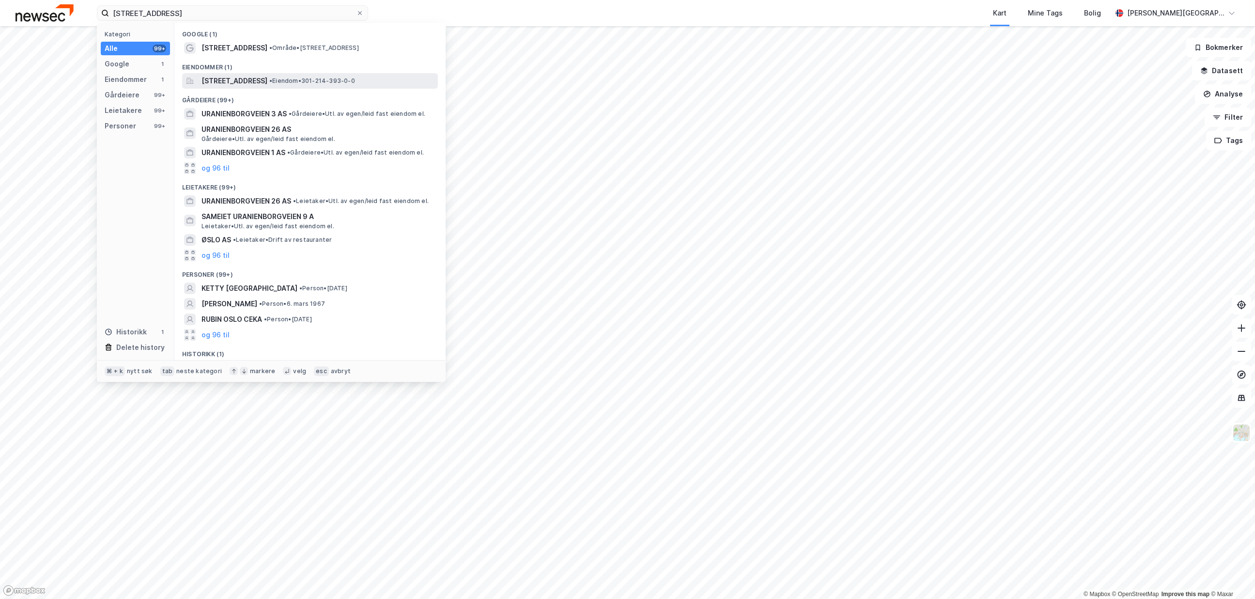
click at [231, 79] on span "[STREET_ADDRESS]" at bounding box center [234, 81] width 66 height 12
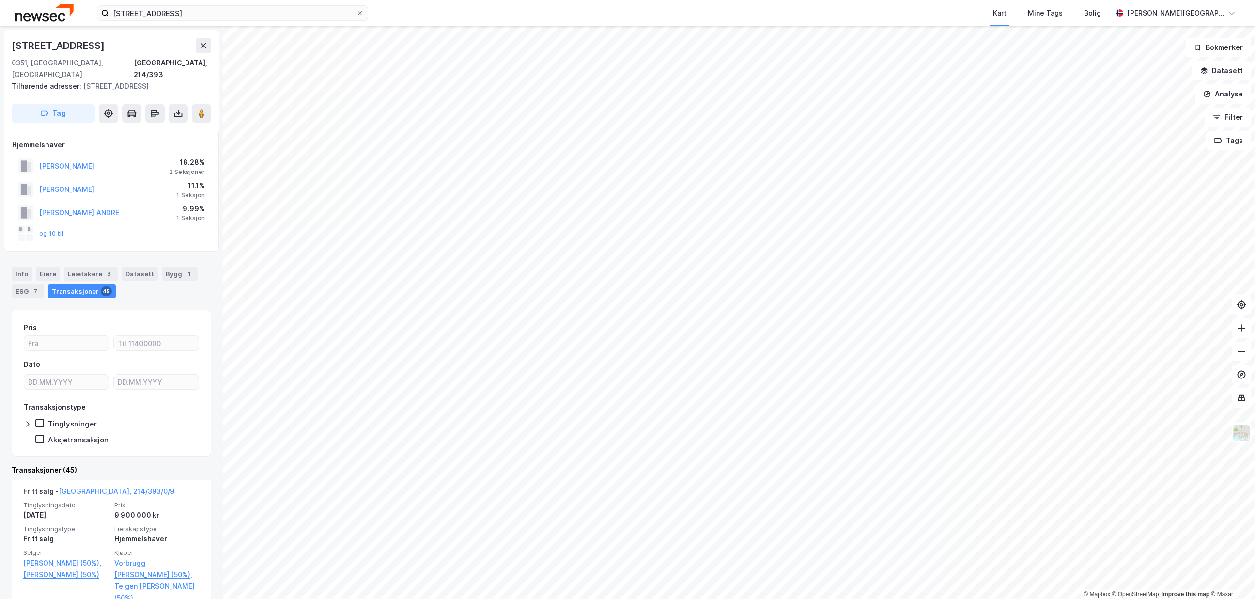
click at [96, 50] on div "[STREET_ADDRESS]" at bounding box center [59, 45] width 95 height 15
click at [96, 49] on div "[STREET_ADDRESS]" at bounding box center [59, 45] width 95 height 15
copy div "[STREET_ADDRESS]"
